Goal: Information Seeking & Learning: Learn about a topic

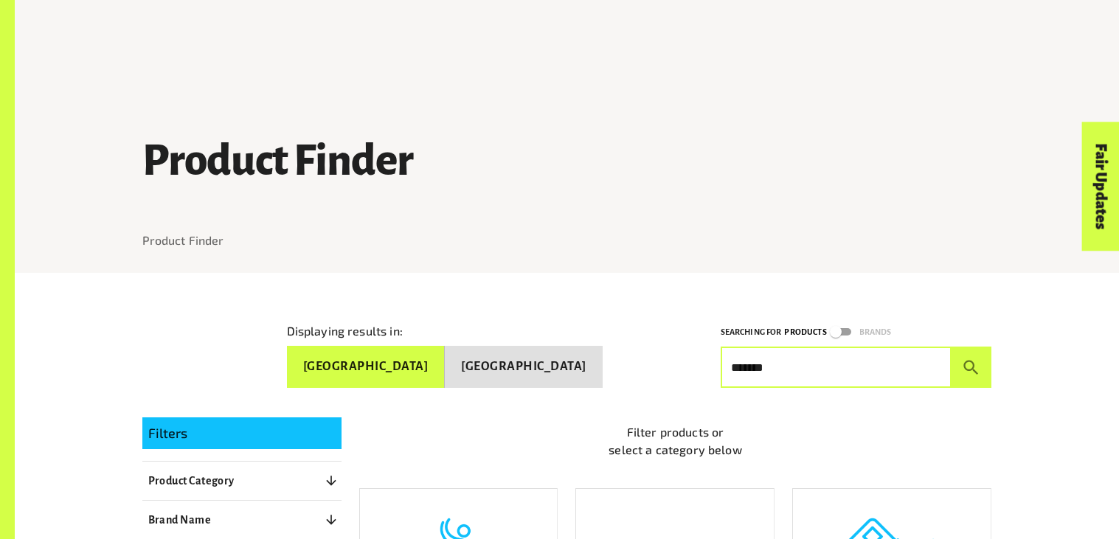
type input "*******"
click at [952, 347] on button "submit" at bounding box center [972, 367] width 41 height 41
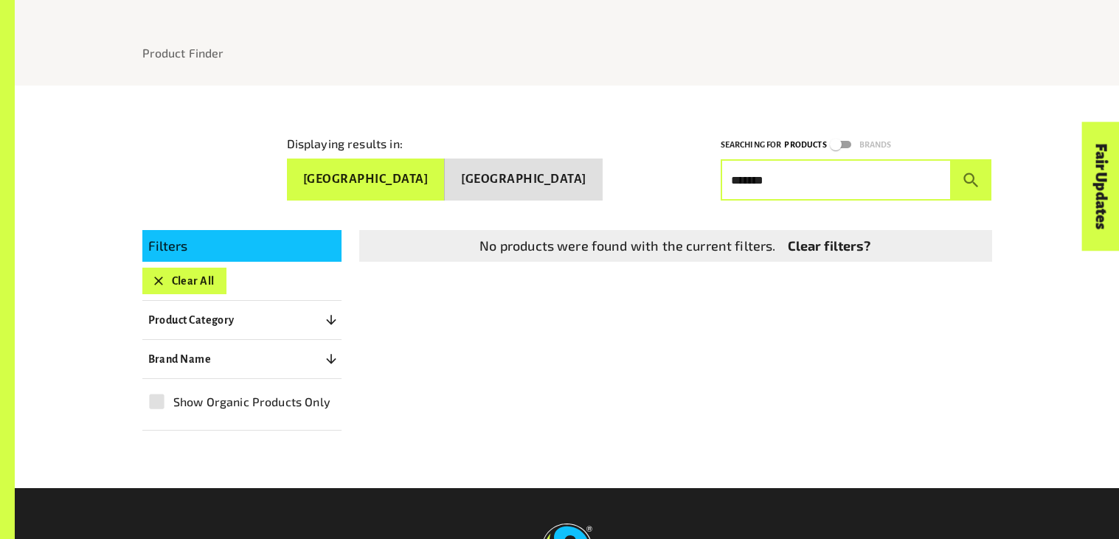
scroll to position [191, 0]
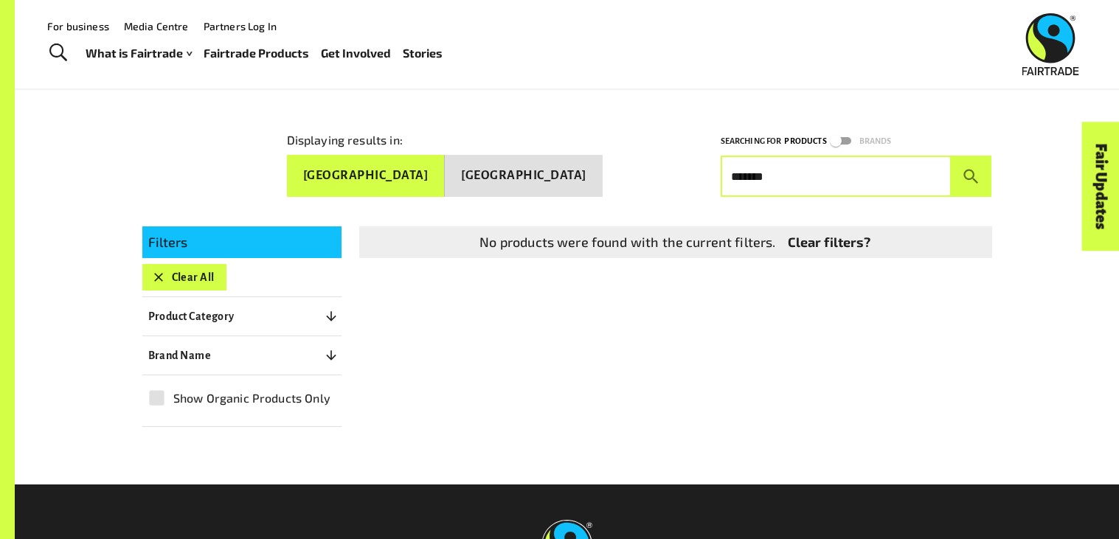
click at [201, 271] on button "Clear All" at bounding box center [184, 277] width 84 height 27
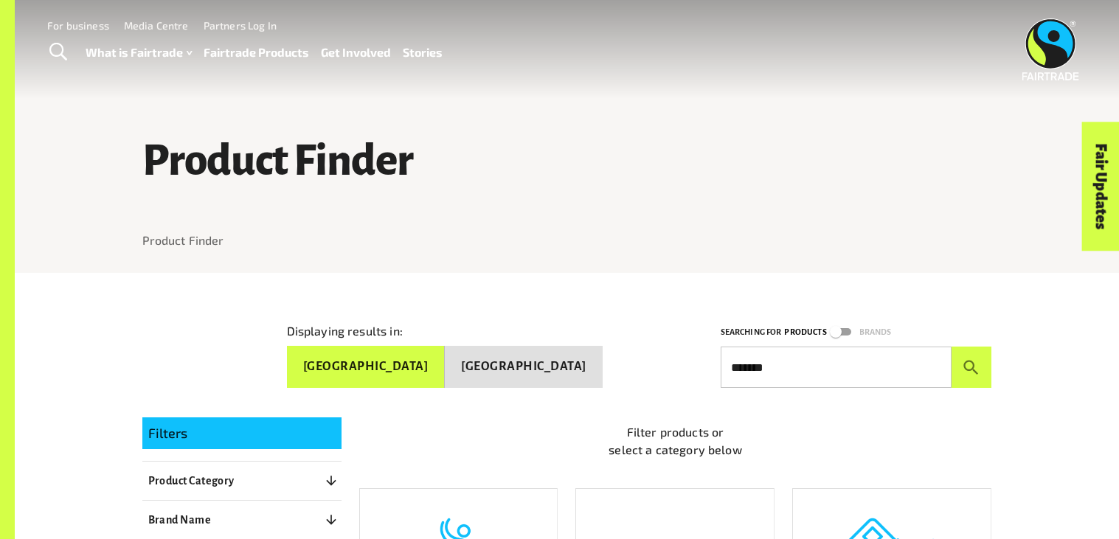
click at [744, 365] on input "*******" at bounding box center [836, 367] width 231 height 41
click at [952, 347] on button "submit" at bounding box center [972, 367] width 41 height 41
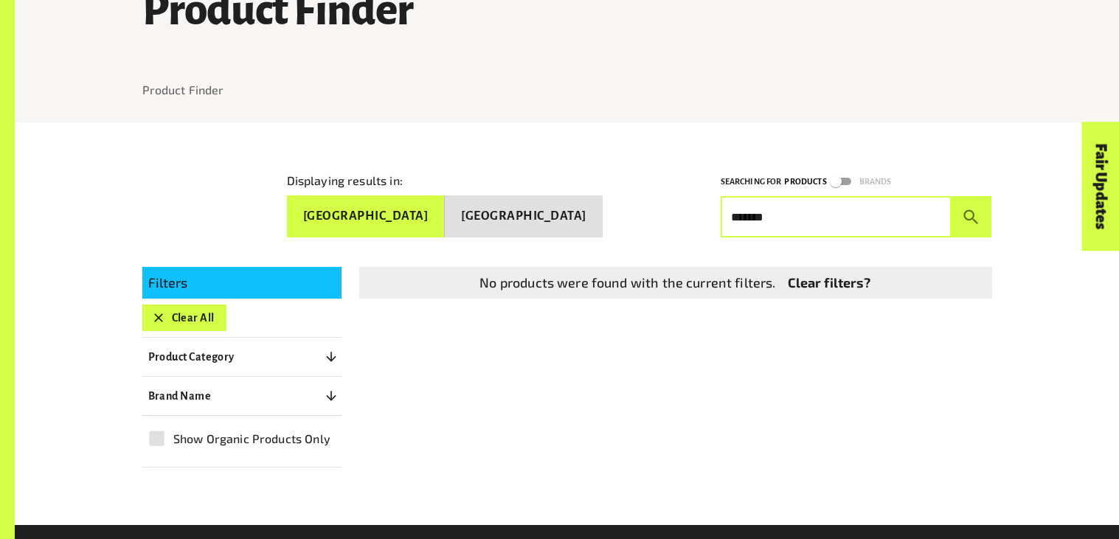
scroll to position [154, 0]
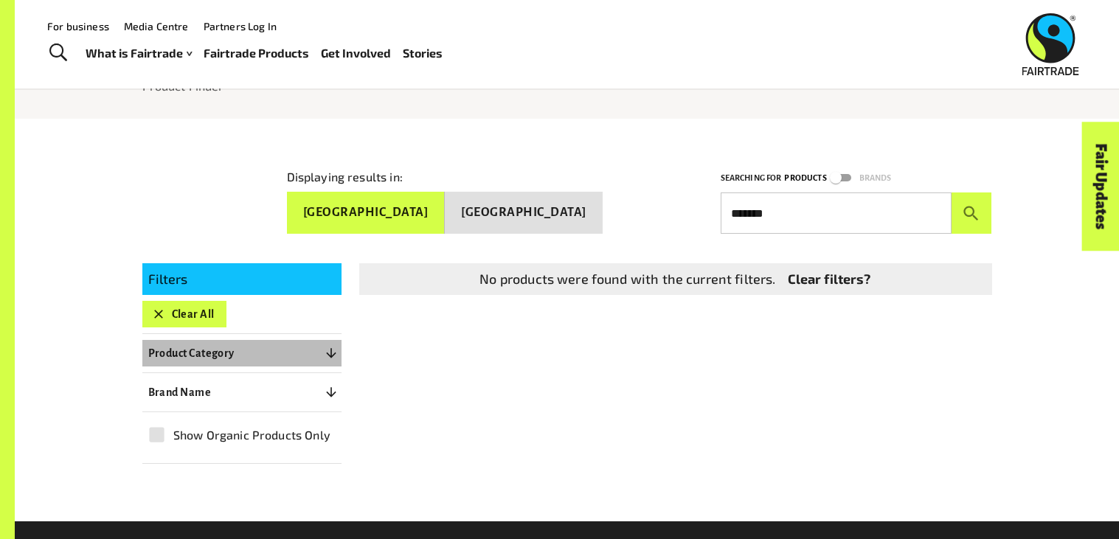
click at [328, 348] on icon "button" at bounding box center [331, 353] width 10 height 10
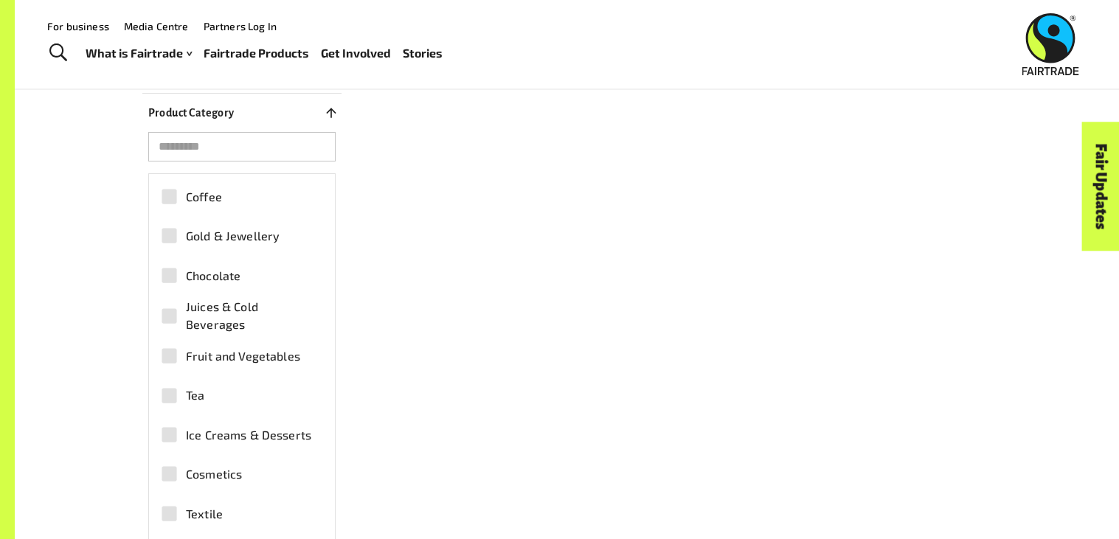
scroll to position [391, 0]
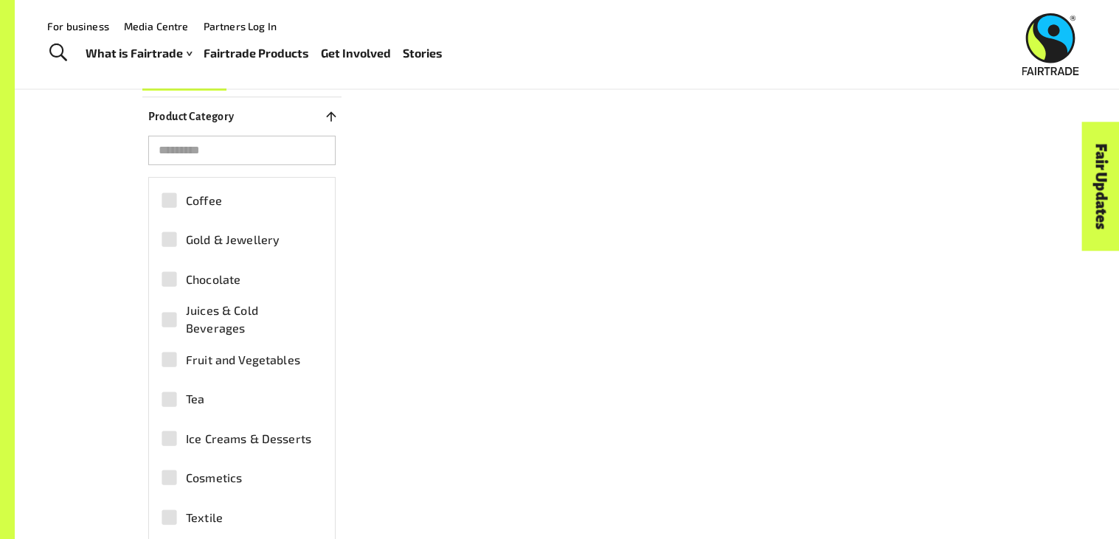
click at [219, 275] on span "Chocolate" at bounding box center [213, 280] width 55 height 18
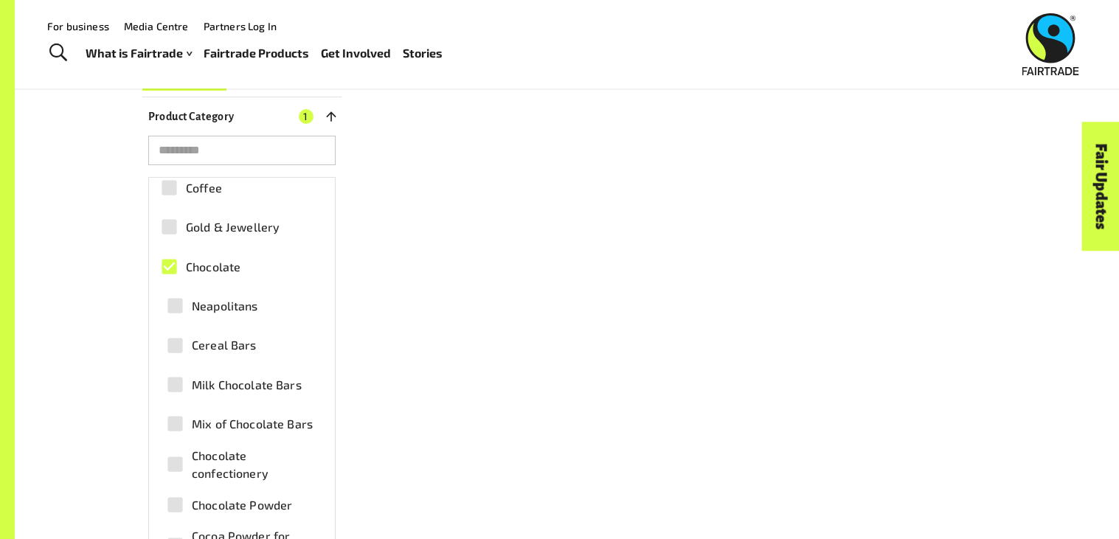
scroll to position [8, 0]
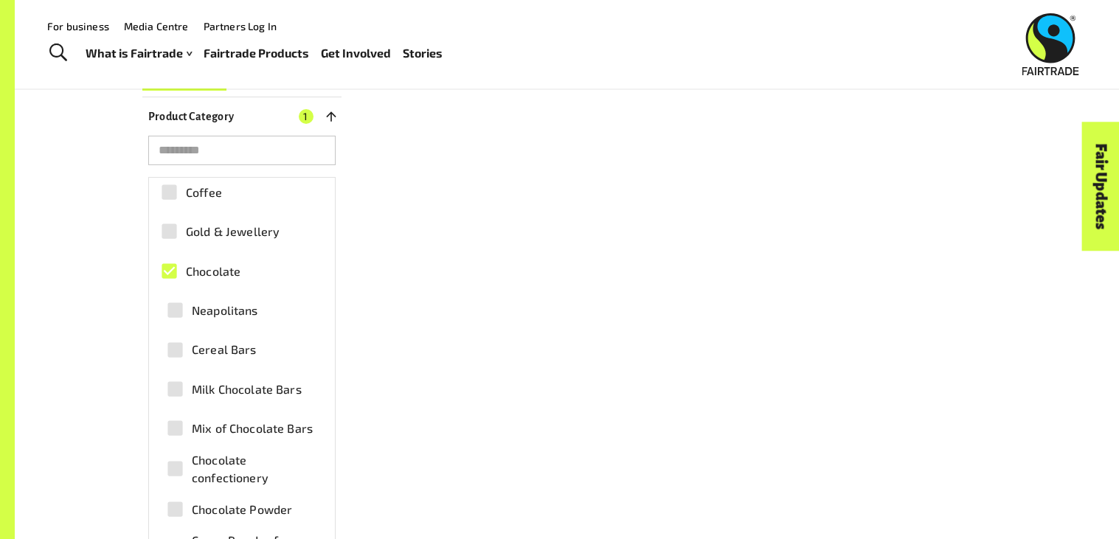
click at [208, 267] on span "Chocolate" at bounding box center [213, 272] width 55 height 18
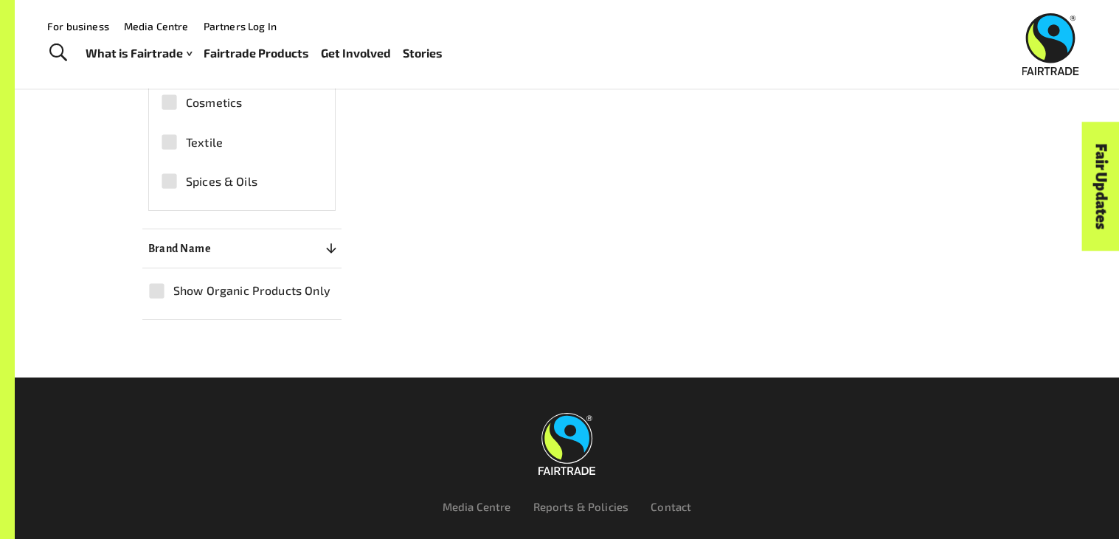
scroll to position [754, 0]
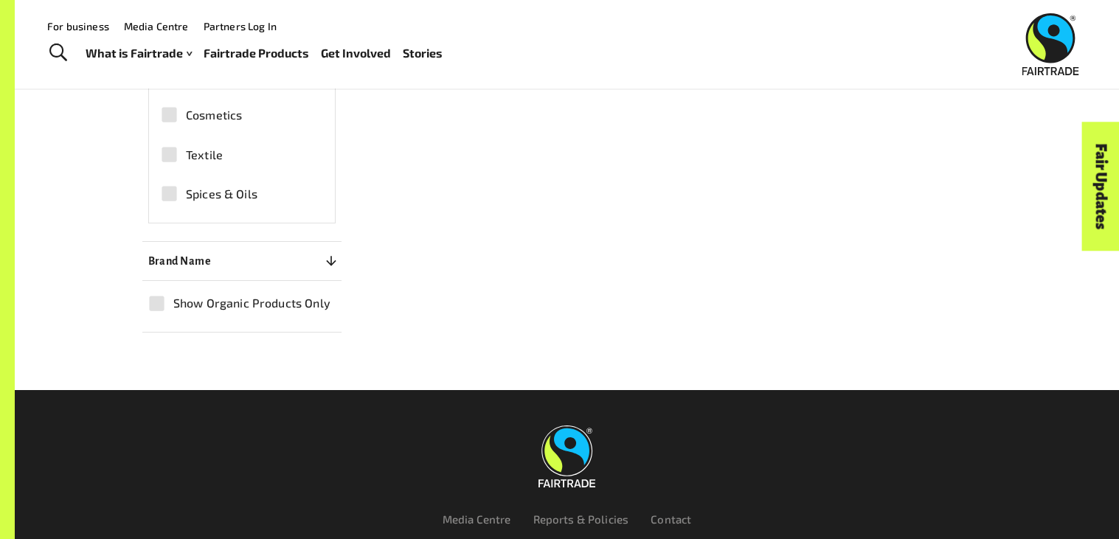
click at [266, 156] on label "Textile" at bounding box center [234, 154] width 162 height 33
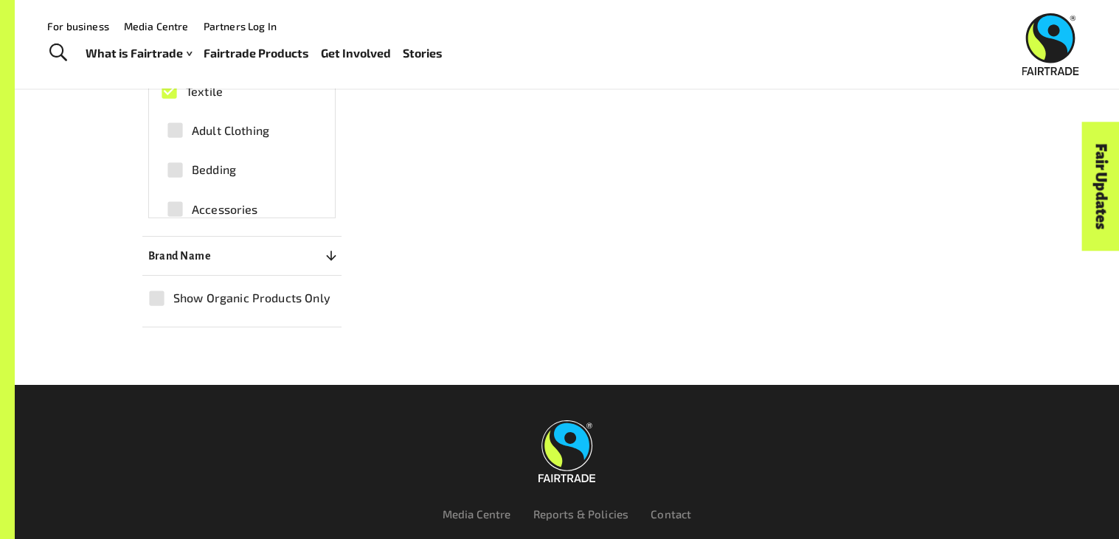
scroll to position [31, 0]
click at [255, 134] on span "Adult Clothing" at bounding box center [230, 136] width 77 height 18
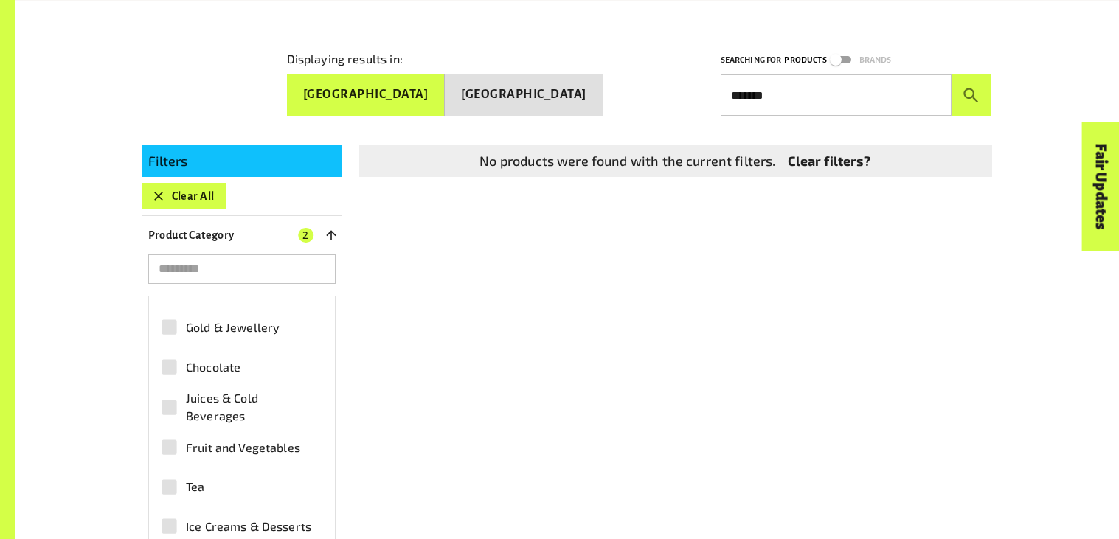
scroll to position [273, 0]
click at [823, 97] on input "*******" at bounding box center [836, 94] width 231 height 41
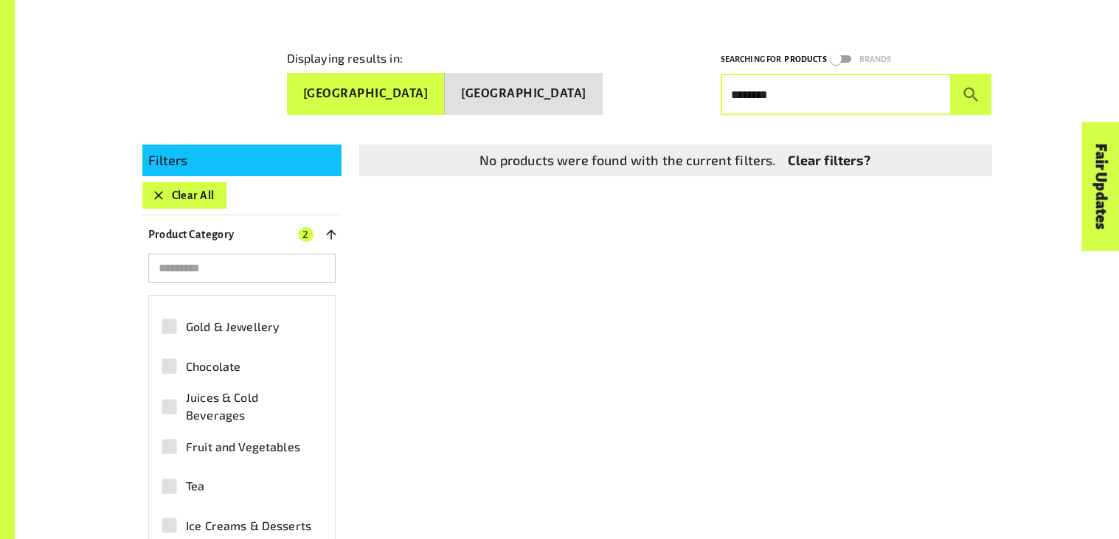
click at [952, 74] on button "submit" at bounding box center [972, 94] width 41 height 41
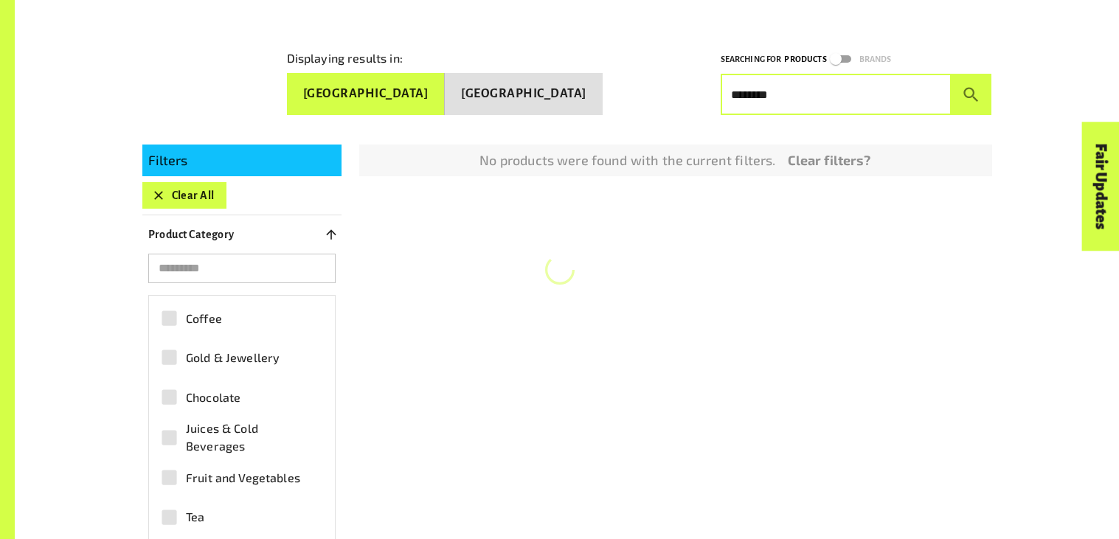
scroll to position [0, 0]
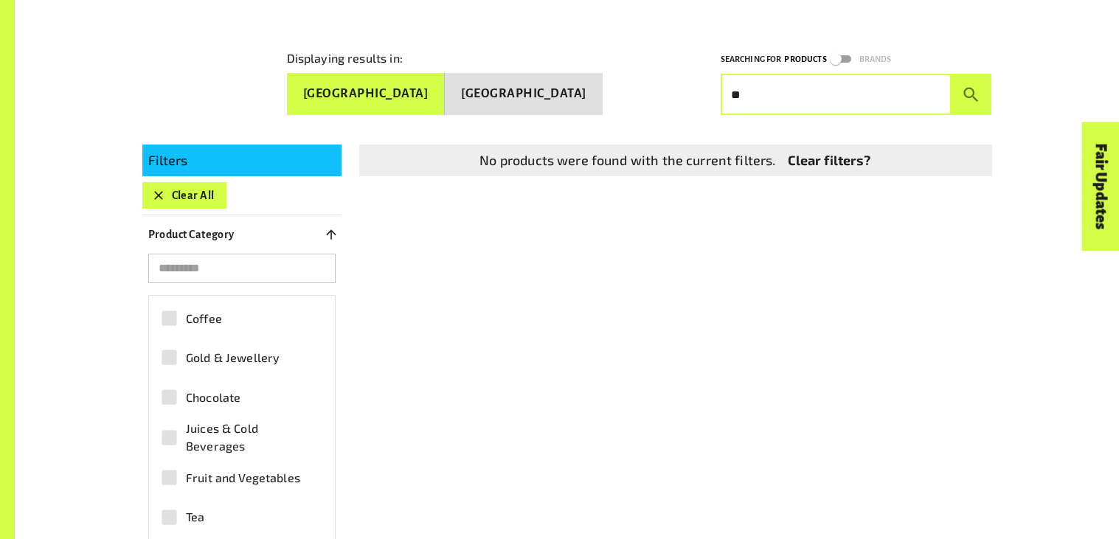
type input "*"
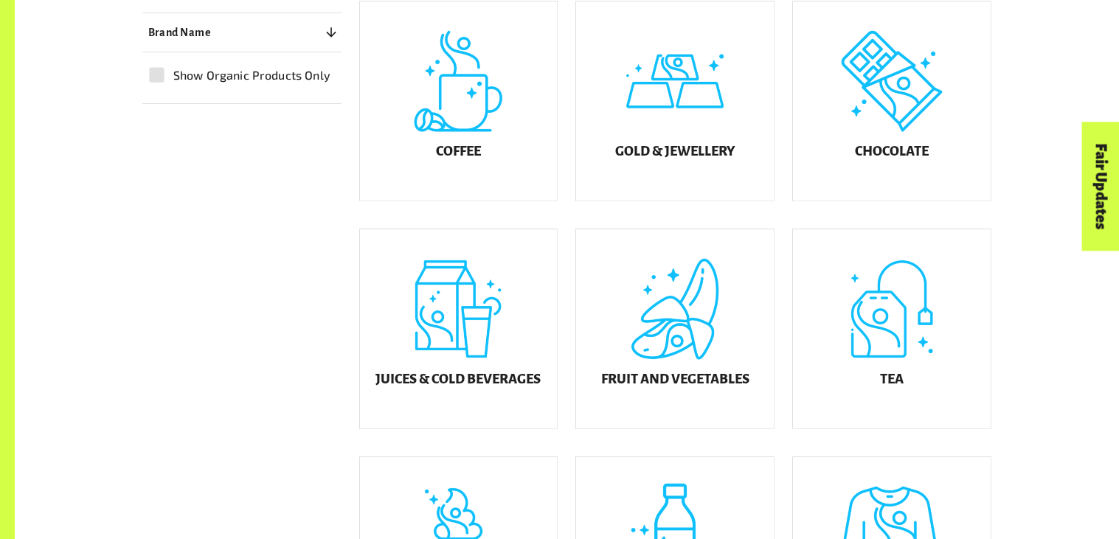
scroll to position [515, 0]
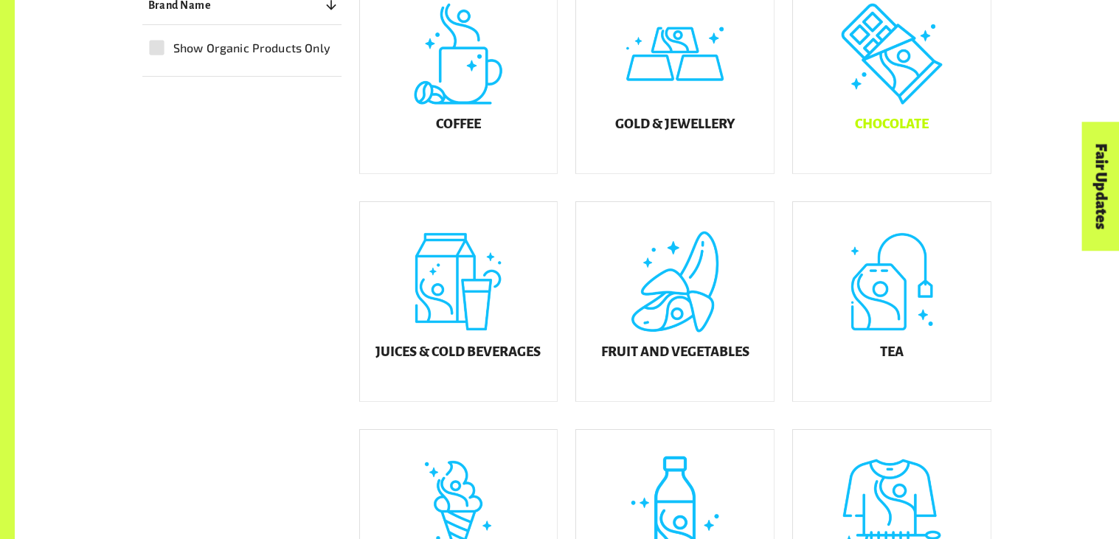
click at [881, 120] on div "Chocolate" at bounding box center [892, 73] width 198 height 199
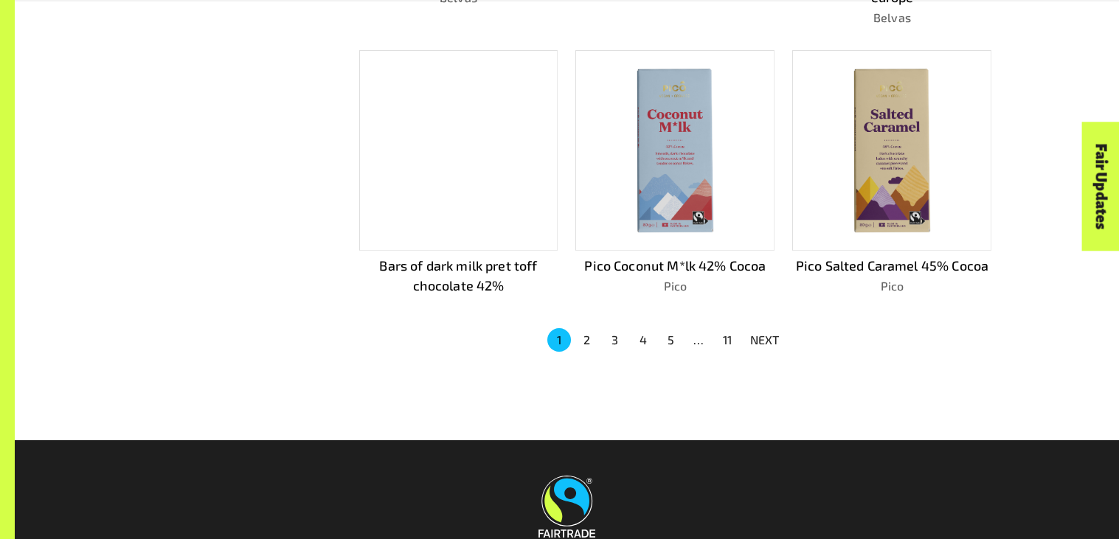
scroll to position [1023, 0]
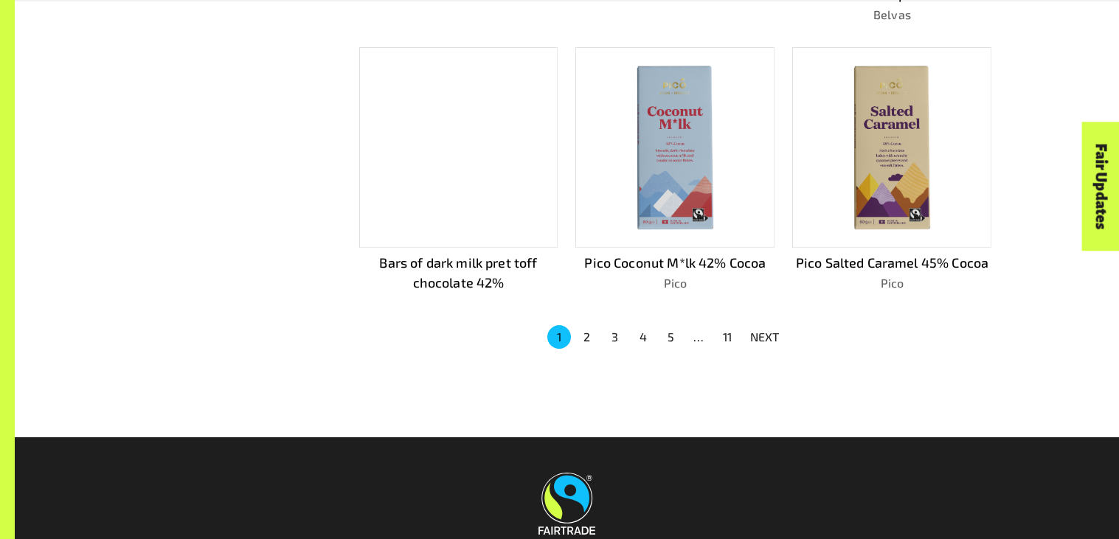
click at [767, 331] on p "NEXT" at bounding box center [765, 337] width 30 height 18
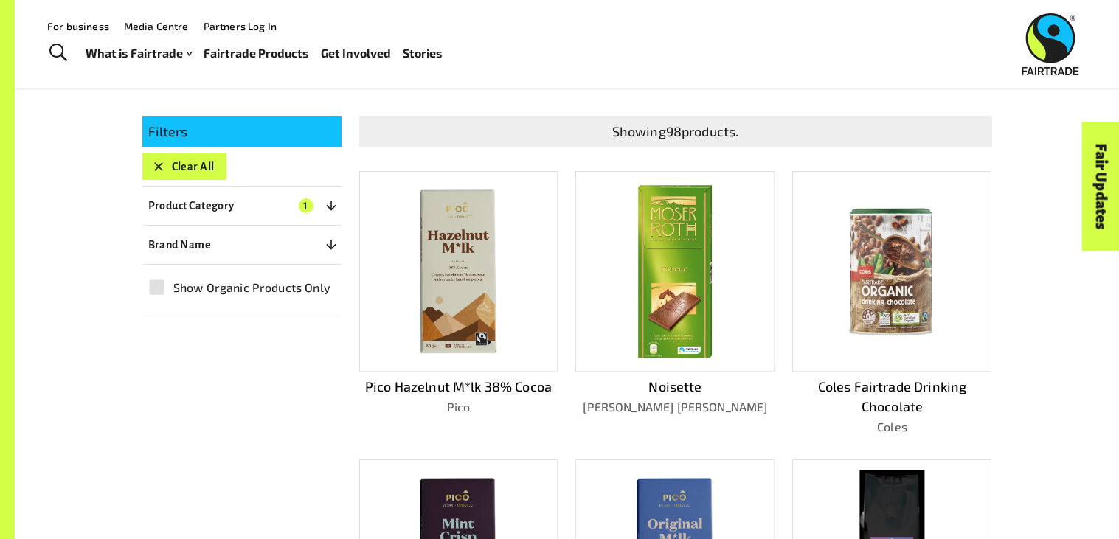
scroll to position [0, 0]
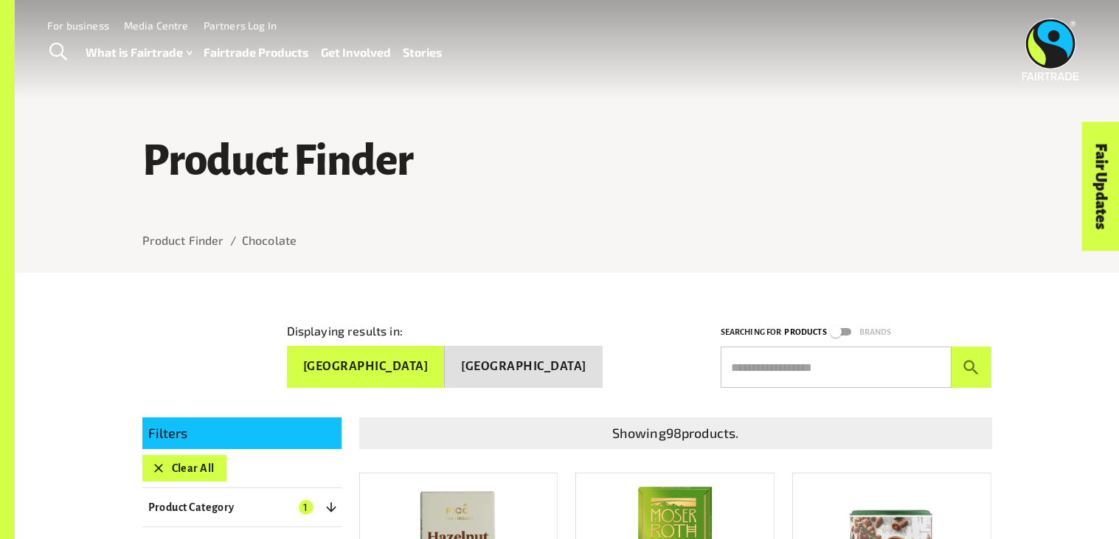
click at [794, 358] on input "text" at bounding box center [836, 367] width 231 height 41
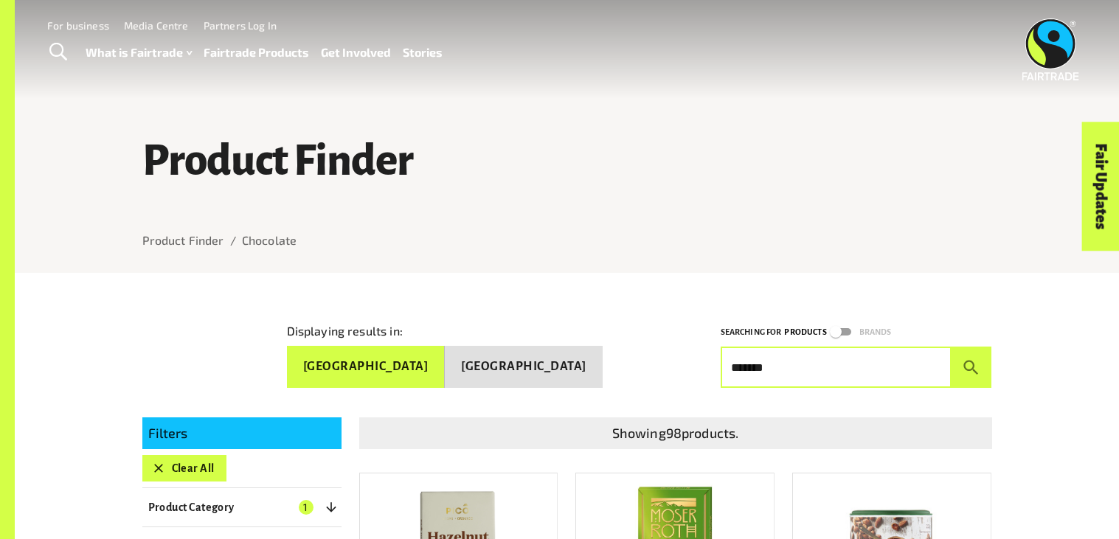
click at [952, 347] on button "submit" at bounding box center [972, 367] width 41 height 41
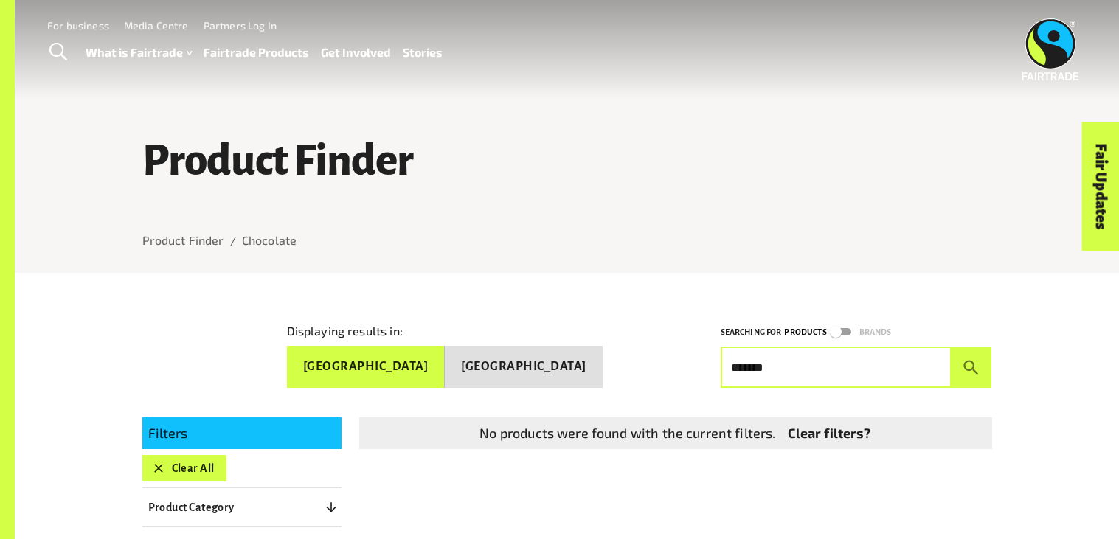
click at [952, 347] on button "submit" at bounding box center [972, 367] width 41 height 41
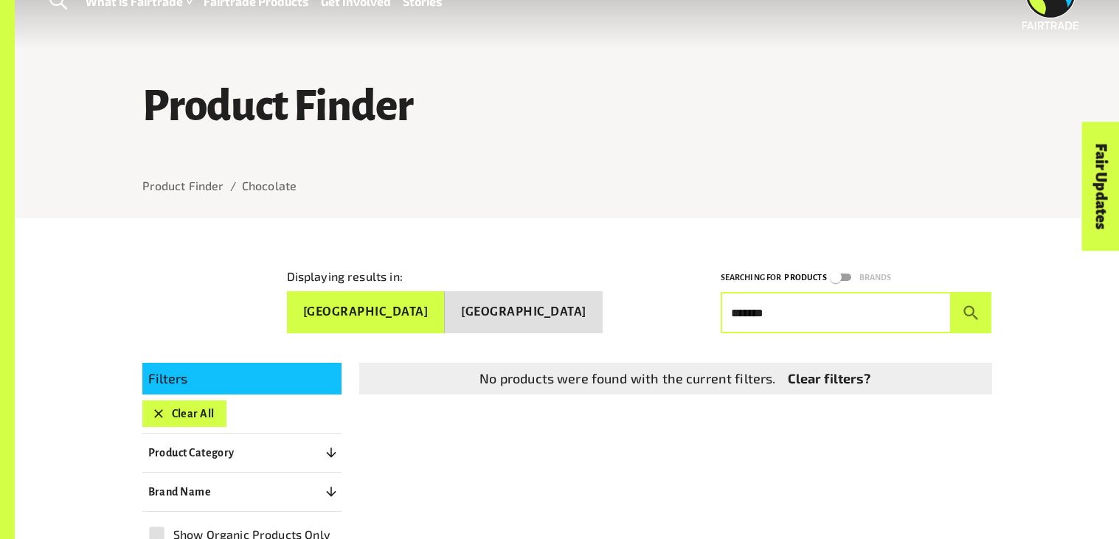
scroll to position [58, 0]
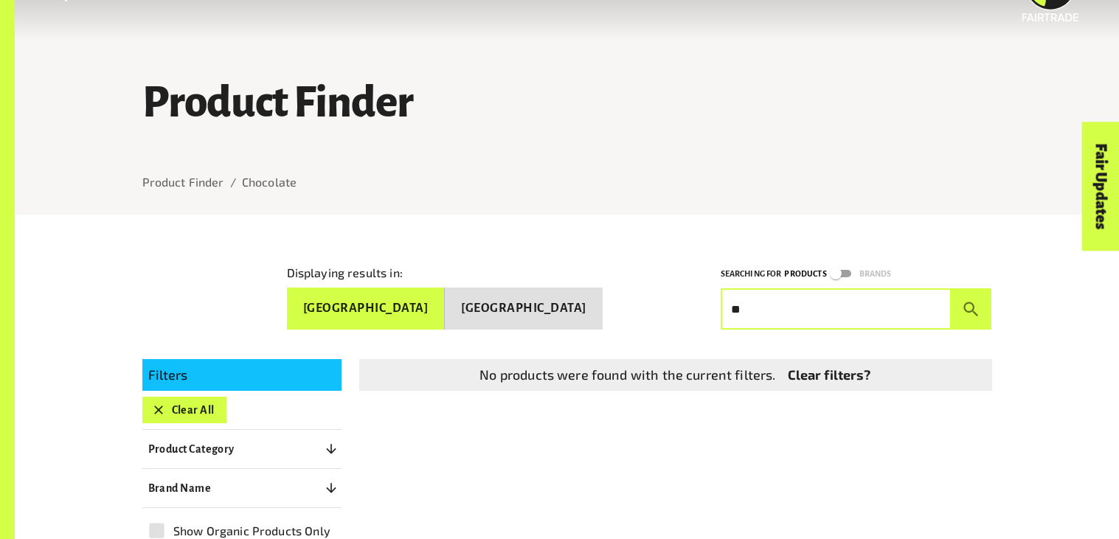
type input "*"
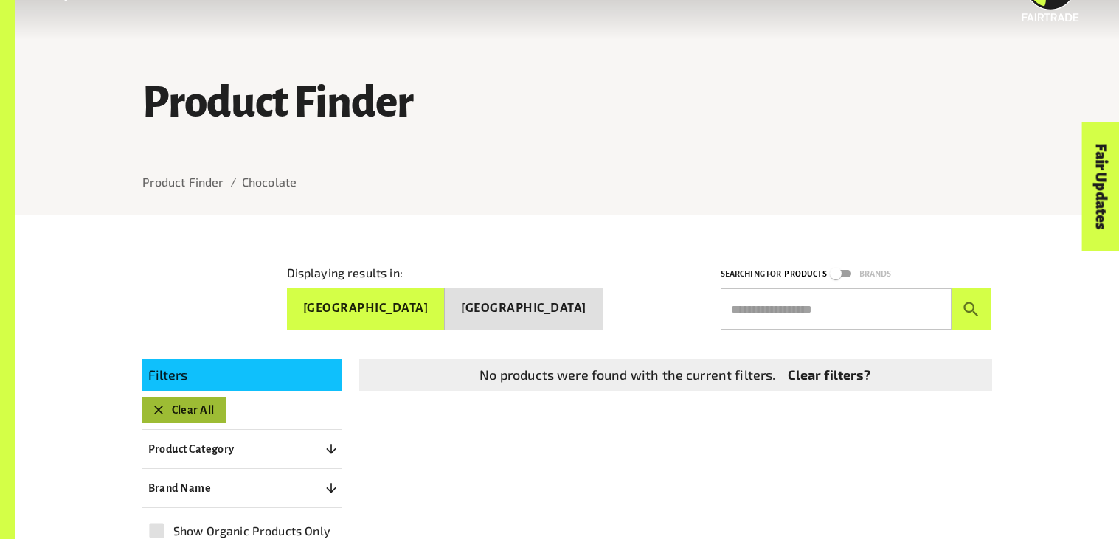
click at [213, 398] on button "Clear All" at bounding box center [184, 410] width 84 height 27
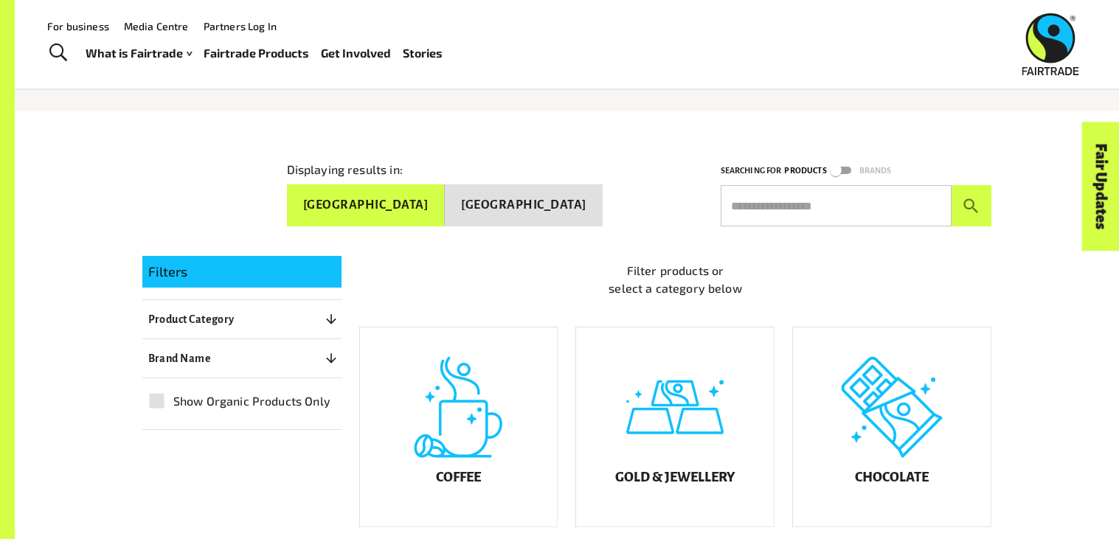
scroll to position [146, 0]
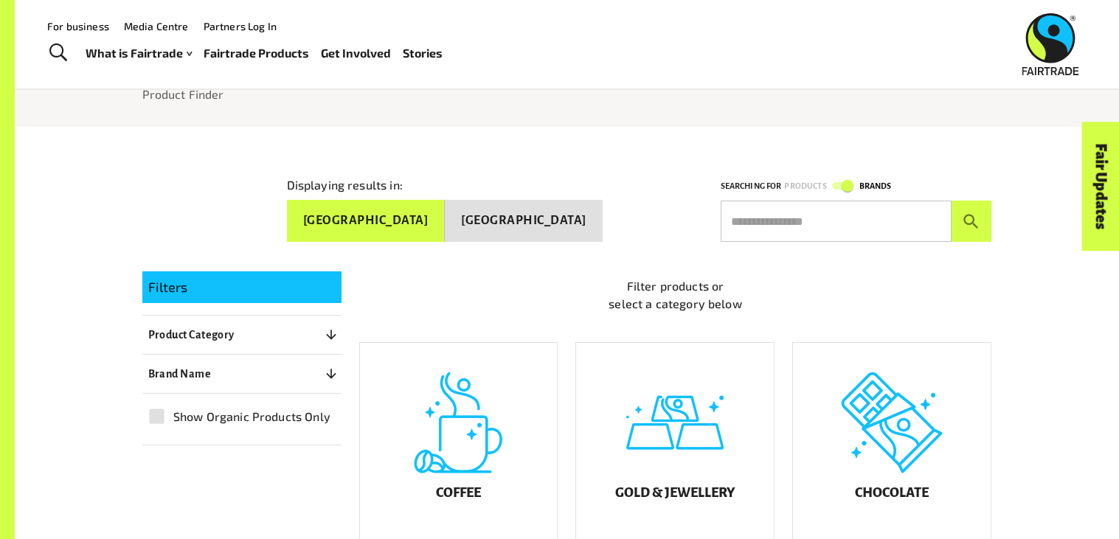
click at [881, 207] on input "text" at bounding box center [836, 221] width 231 height 41
click at [952, 201] on button "submit" at bounding box center [972, 221] width 41 height 41
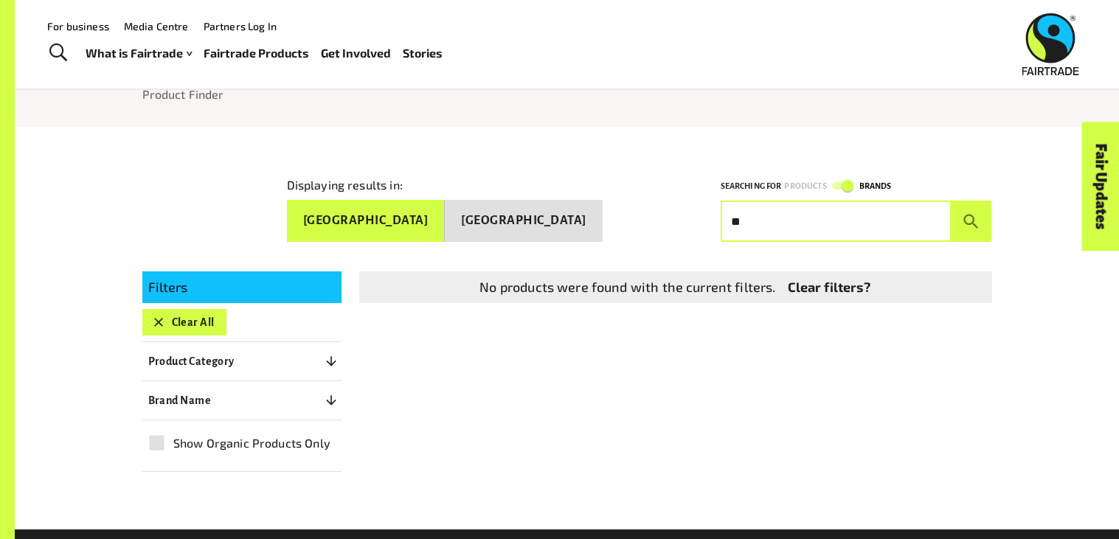
type input "*"
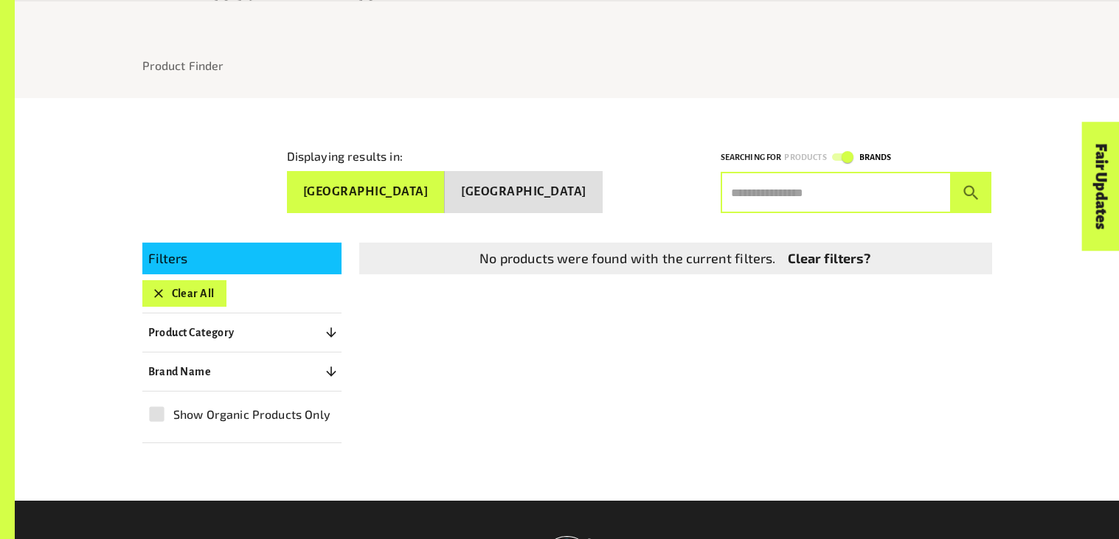
scroll to position [198, 0]
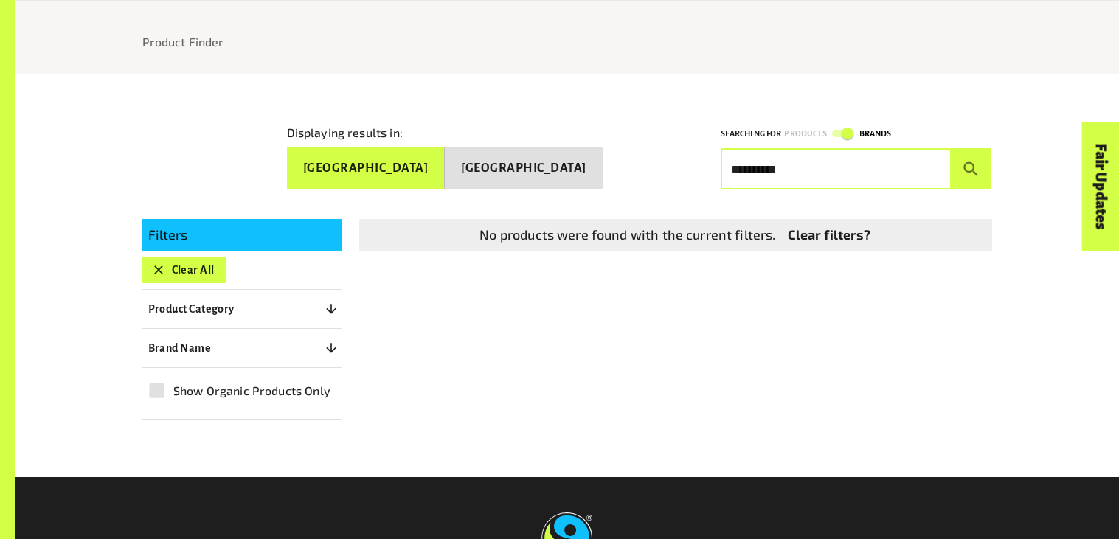
click at [952, 148] on button "submit" at bounding box center [972, 168] width 41 height 41
type input "*"
paste input "**********"
type input "**********"
click at [962, 177] on button "submit" at bounding box center [972, 168] width 41 height 41
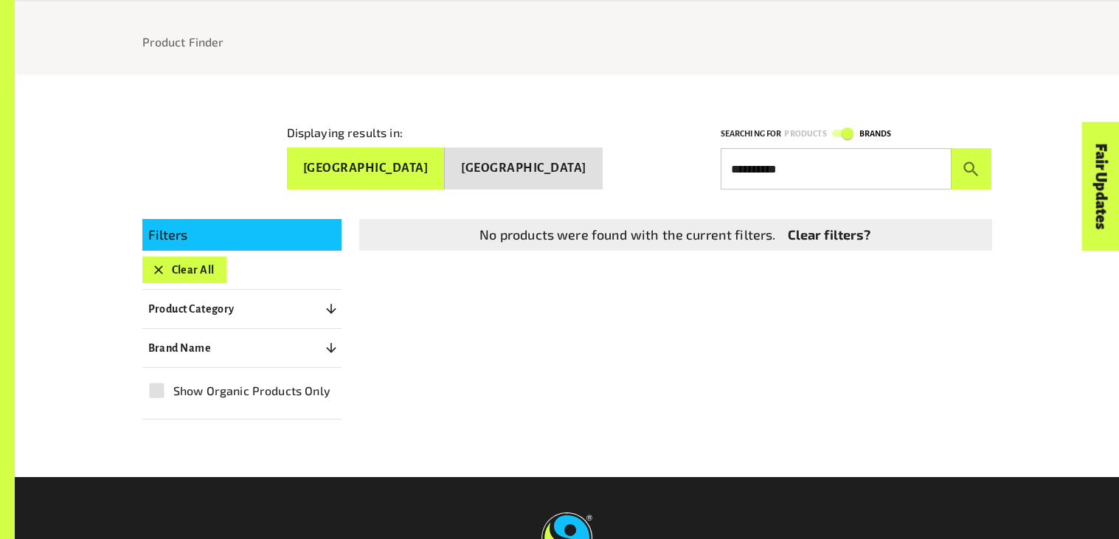
scroll to position [224, 0]
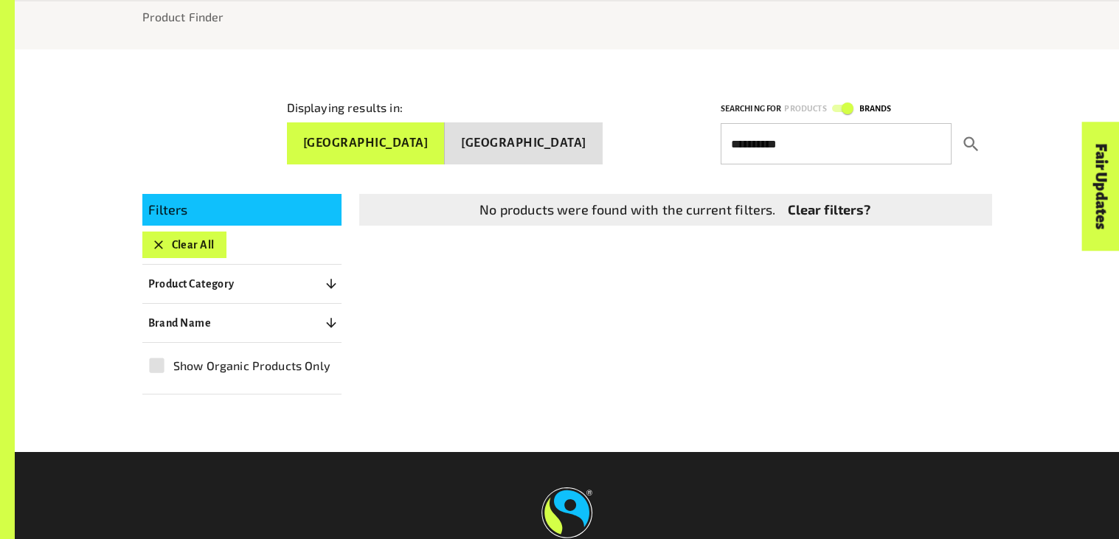
click at [981, 140] on button "submit" at bounding box center [972, 143] width 41 height 41
click at [984, 145] on button "submit" at bounding box center [972, 143] width 41 height 41
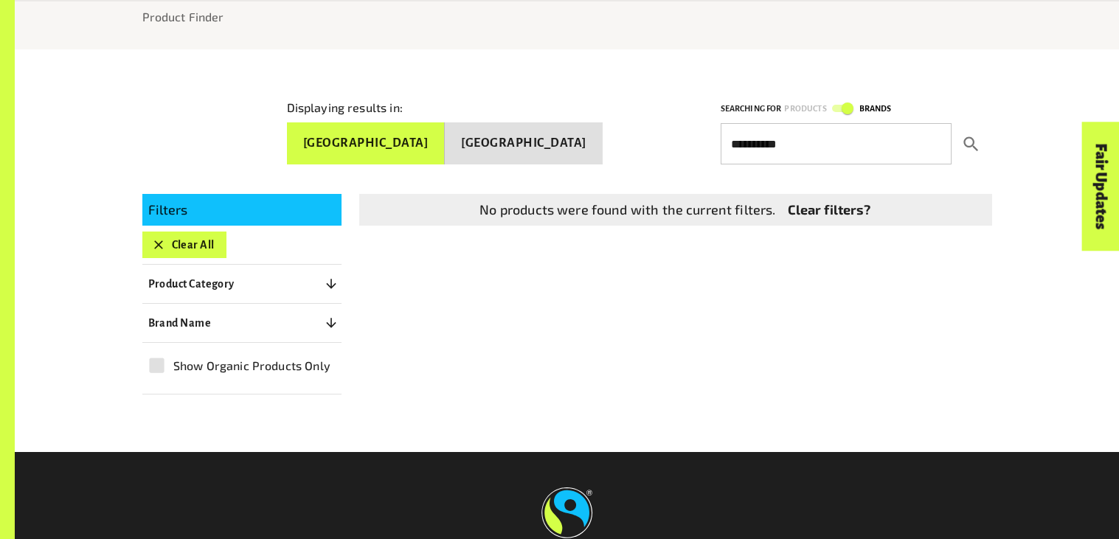
click at [984, 145] on button "submit" at bounding box center [972, 143] width 41 height 41
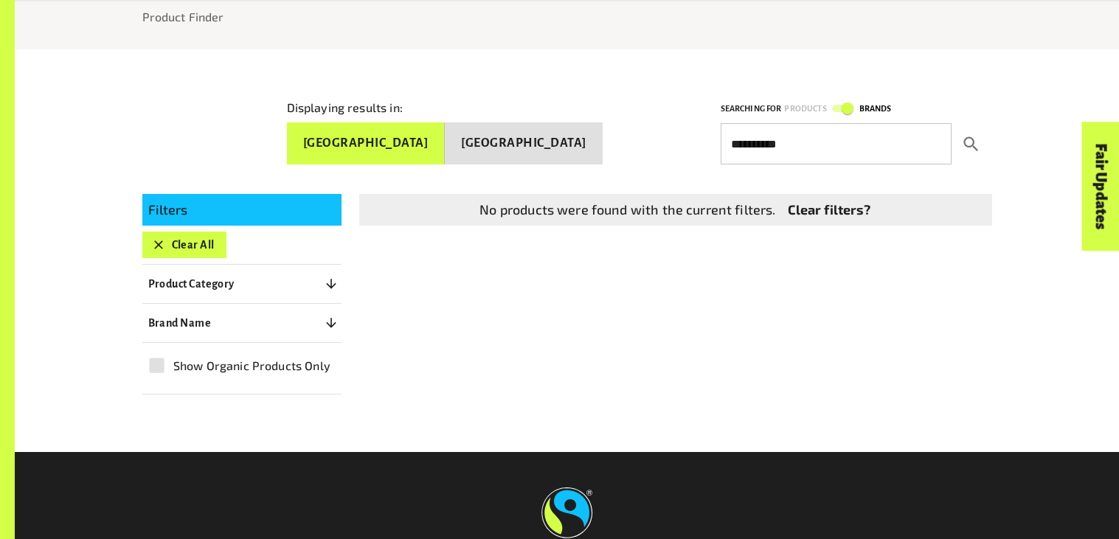
click at [984, 145] on button "submit" at bounding box center [972, 143] width 41 height 41
click at [961, 134] on icon "submit" at bounding box center [971, 144] width 20 height 20
click at [972, 147] on icon "submit" at bounding box center [971, 144] width 20 height 20
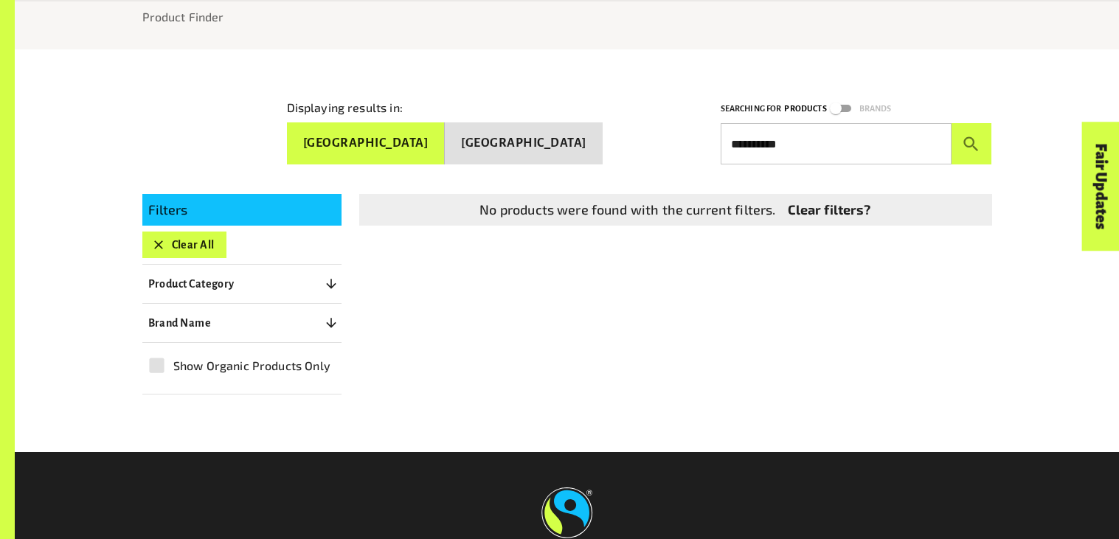
click at [1118, 218] on link "Fair Updates" at bounding box center [1101, 186] width 38 height 129
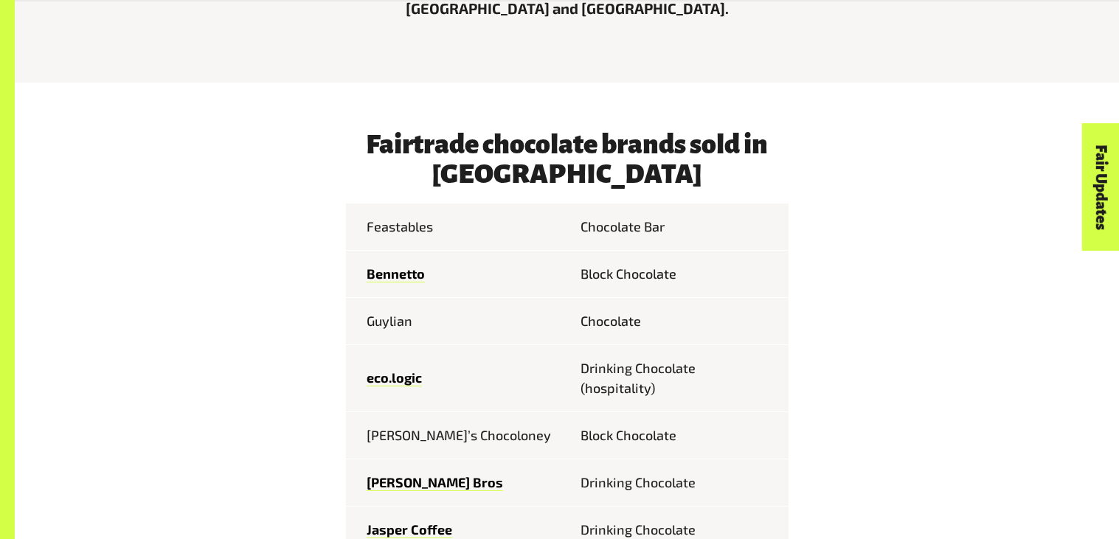
scroll to position [638, 0]
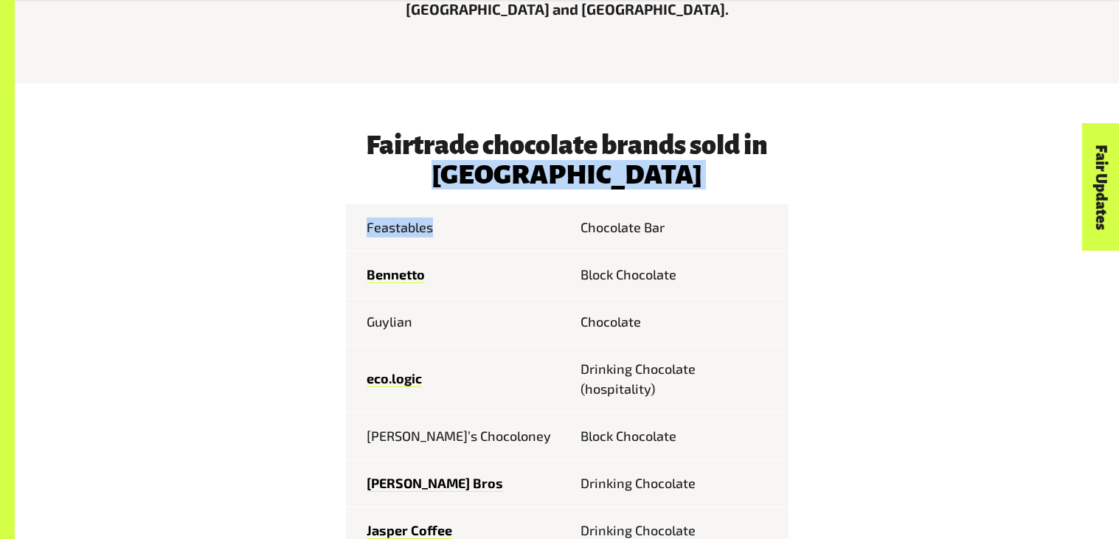
drag, startPoint x: 436, startPoint y: 227, endPoint x: 35, endPoint y: 182, distance: 403.1
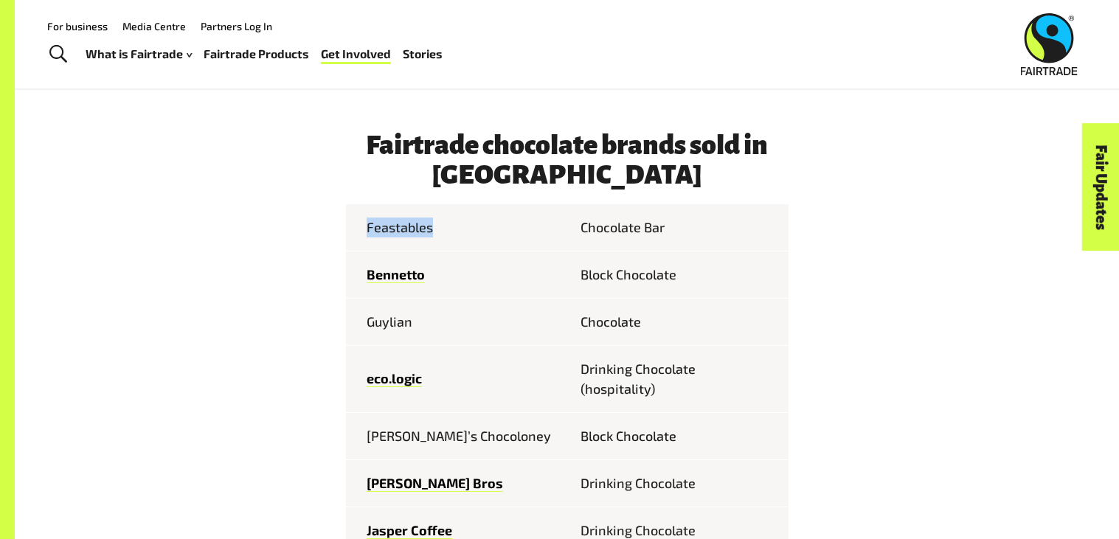
drag, startPoint x: 446, startPoint y: 226, endPoint x: 367, endPoint y: 232, distance: 79.2
click at [367, 232] on td "Feastables" at bounding box center [456, 227] width 221 height 47
copy td "Feastables"
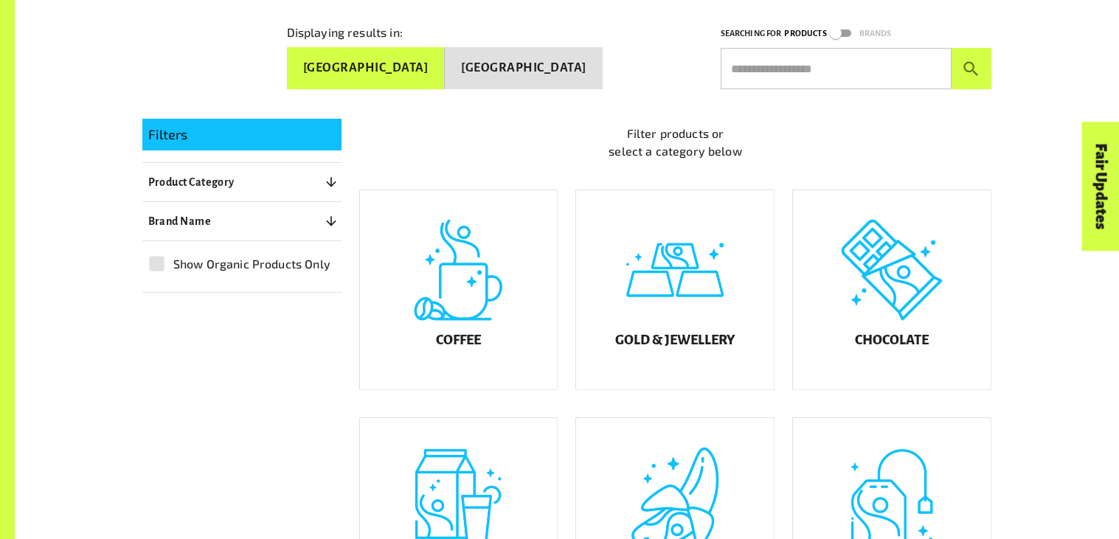
click at [220, 173] on p "Product Category" at bounding box center [191, 182] width 86 height 18
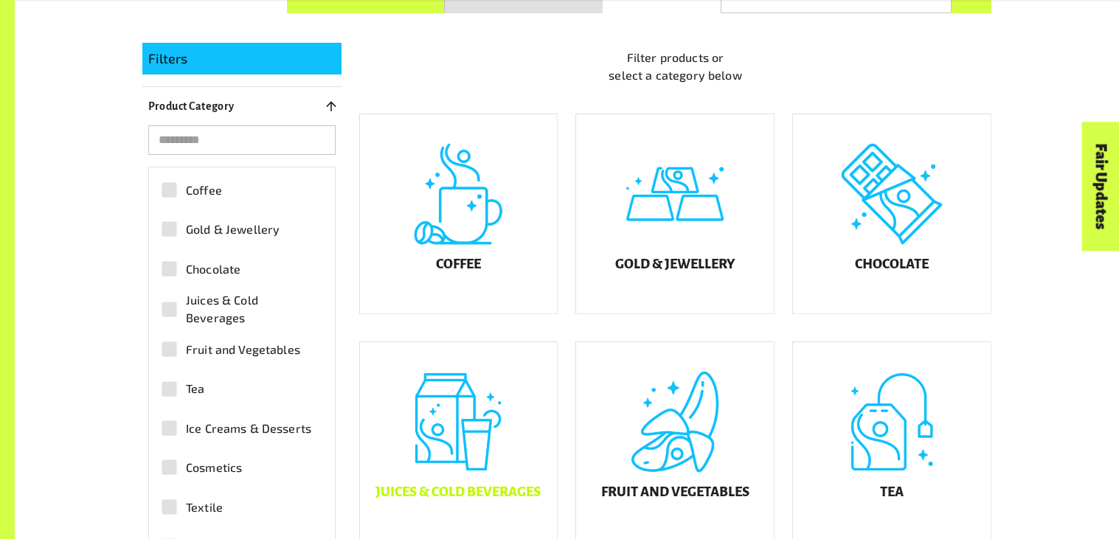
scroll to position [383, 0]
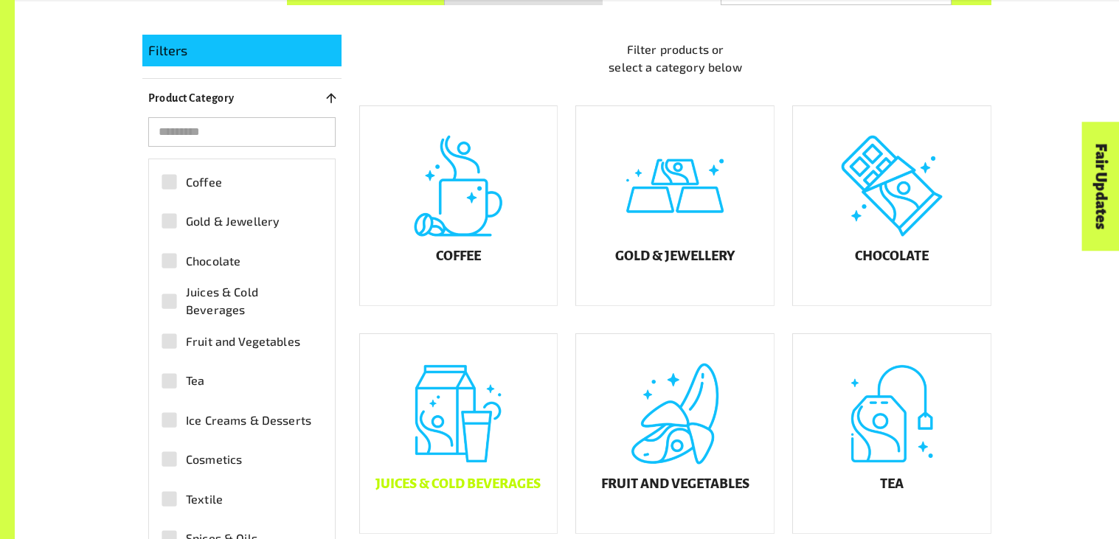
click at [523, 397] on div "Juices & Cold Beverages" at bounding box center [459, 433] width 198 height 199
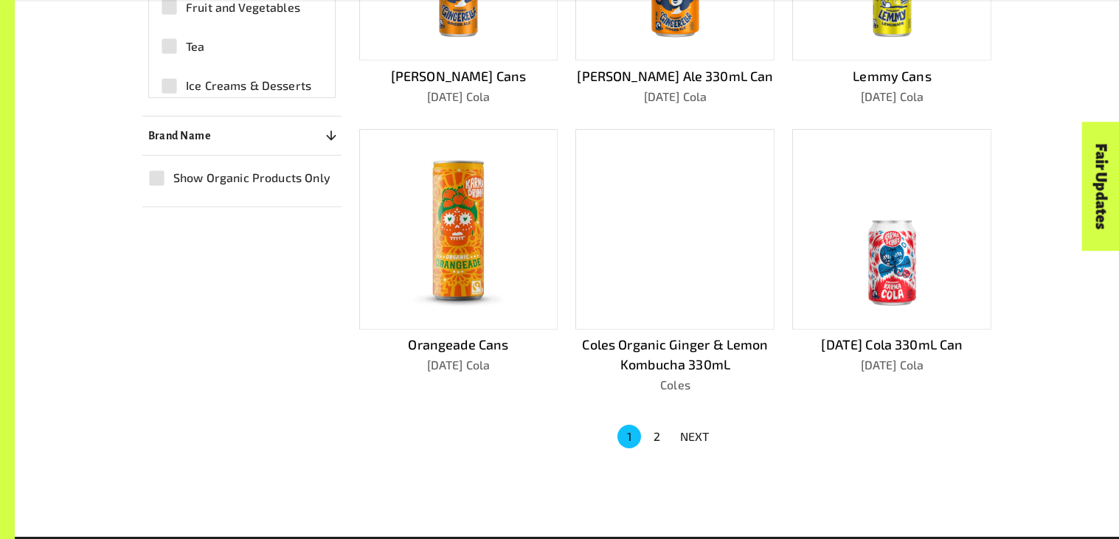
scroll to position [905, 0]
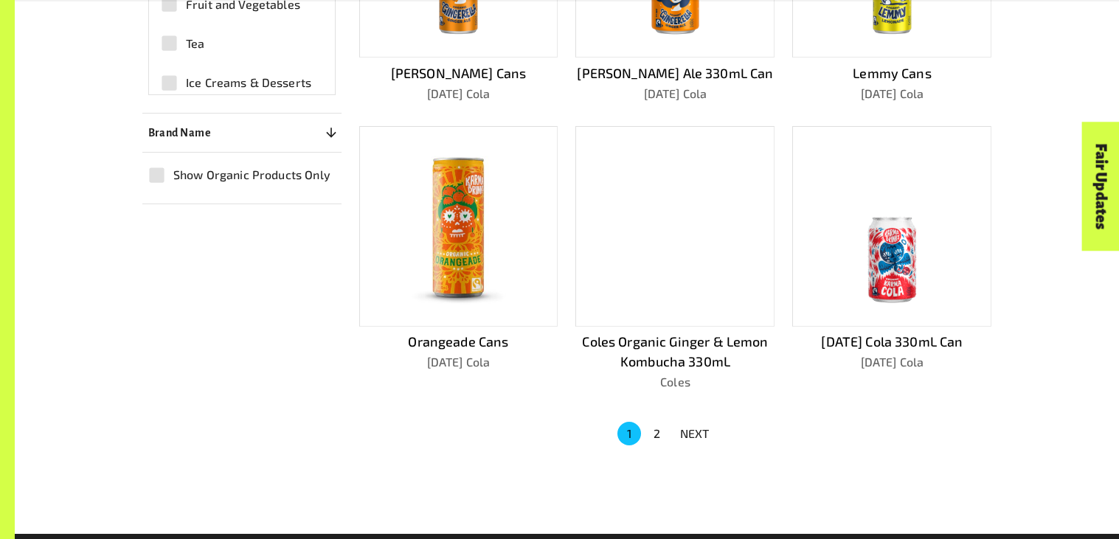
click at [702, 432] on p "NEXT" at bounding box center [695, 434] width 30 height 18
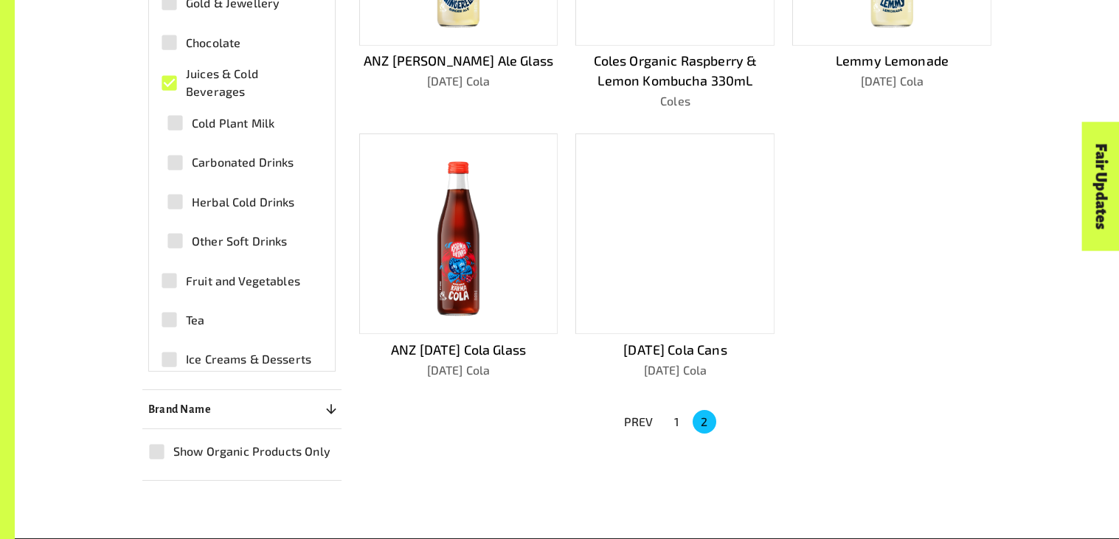
scroll to position [632, 0]
